Goal: Register for event/course

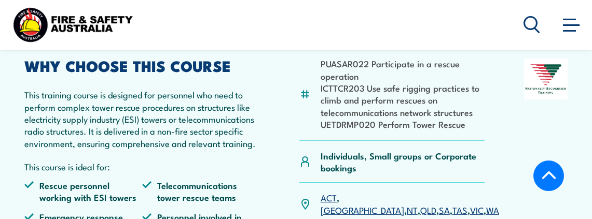
scroll to position [319, 0]
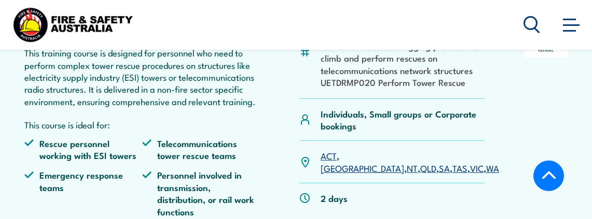
click at [486, 162] on link "WA" at bounding box center [492, 168] width 13 height 12
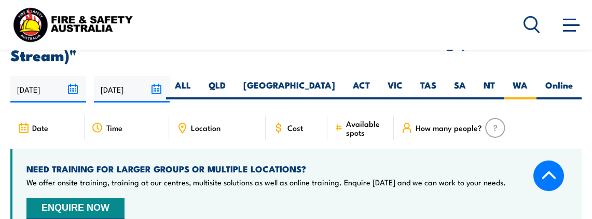
scroll to position [1733, 0]
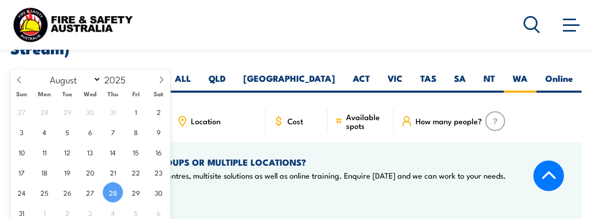
click at [69, 69] on input "[DATE]" at bounding box center [48, 82] width 76 height 26
click at [115, 193] on span "28" at bounding box center [113, 192] width 20 height 20
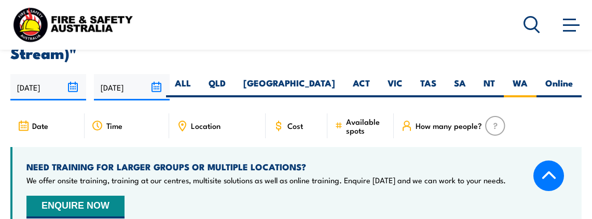
scroll to position [1733, 0]
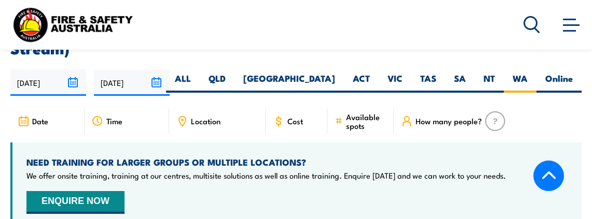
click at [352, 112] on span "Available spots" at bounding box center [366, 121] width 40 height 18
click at [353, 112] on span "Available spots" at bounding box center [366, 121] width 40 height 18
click at [496, 111] on img at bounding box center [495, 121] width 20 height 20
click at [66, 191] on button "ENQUIRE NOW" at bounding box center [75, 202] width 98 height 23
